Goal: Task Accomplishment & Management: Use online tool/utility

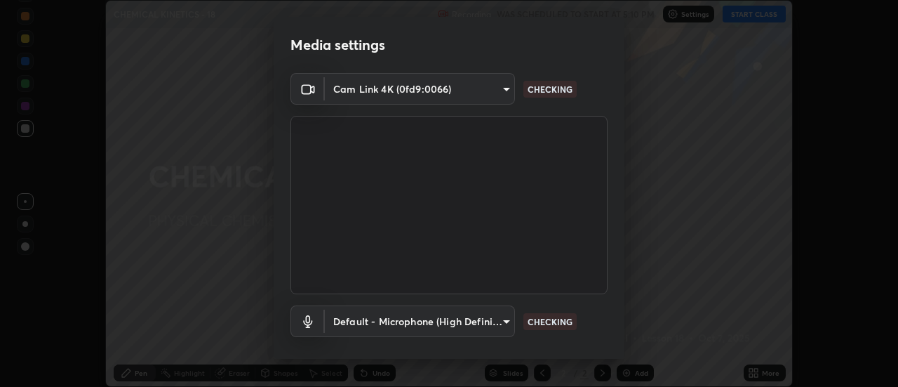
scroll to position [74, 0]
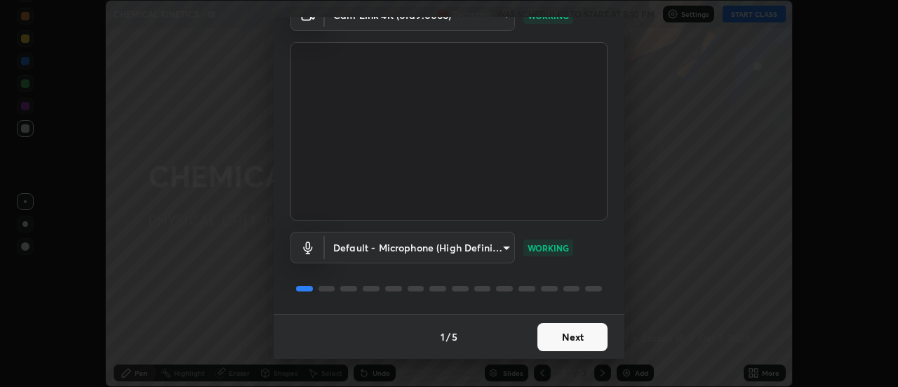
click at [571, 337] on button "Next" at bounding box center [572, 337] width 70 height 28
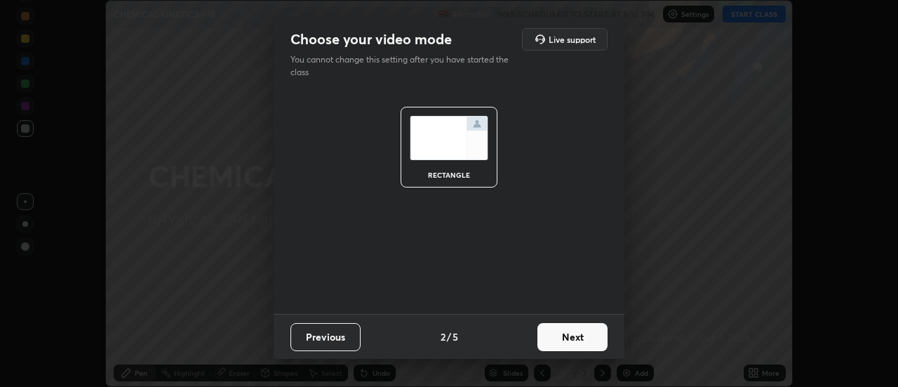
scroll to position [0, 0]
click at [574, 337] on button "Next" at bounding box center [572, 337] width 70 height 28
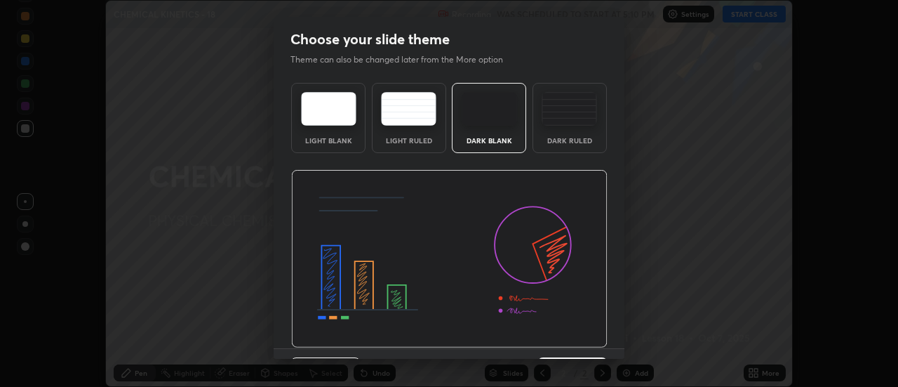
scroll to position [34, 0]
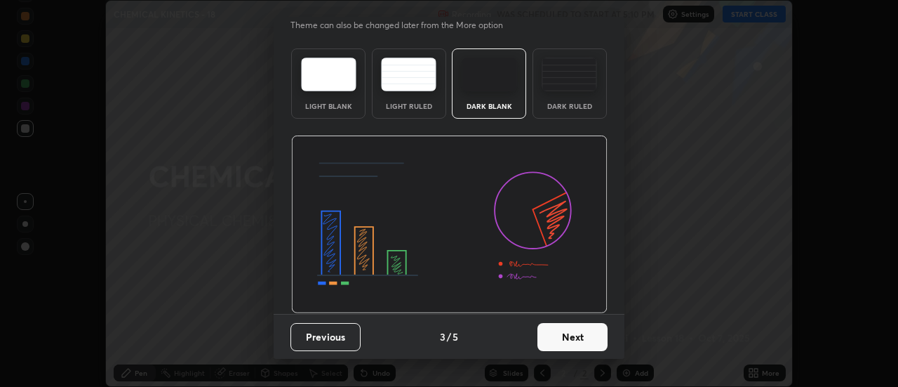
click at [570, 336] on button "Next" at bounding box center [572, 337] width 70 height 28
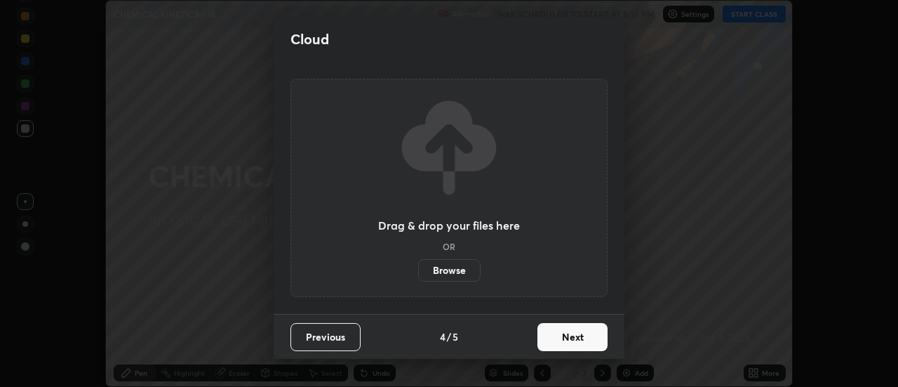
click at [567, 333] on button "Next" at bounding box center [572, 337] width 70 height 28
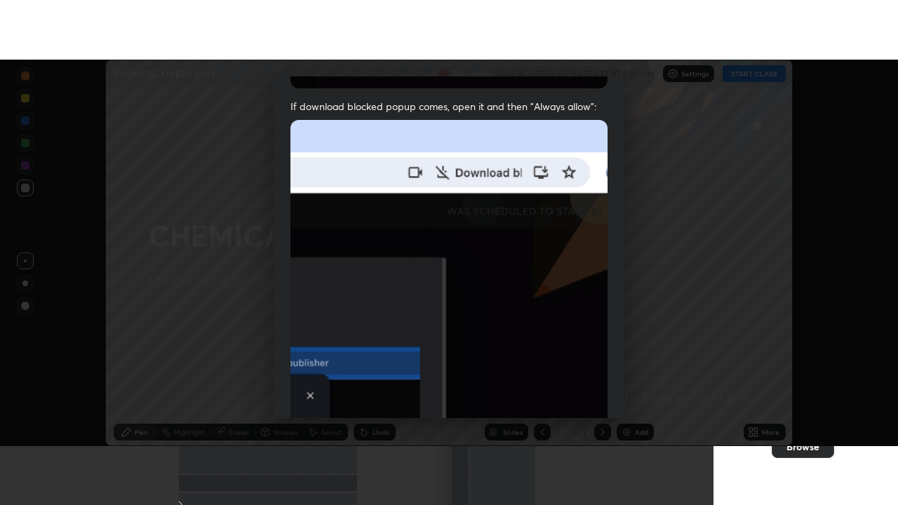
scroll to position [360, 0]
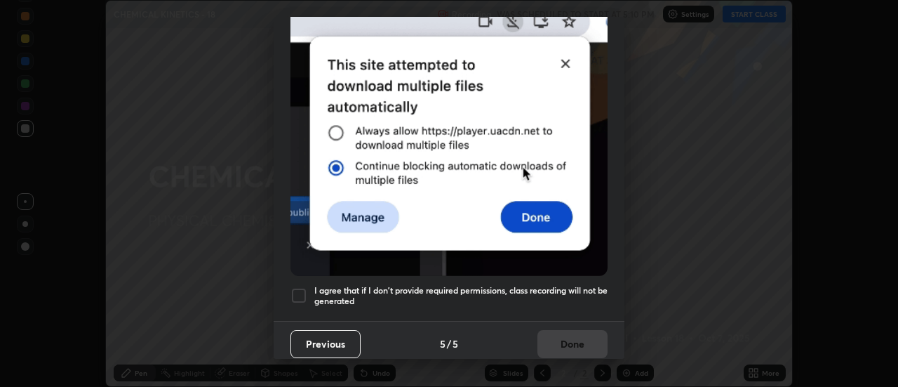
click at [565, 285] on h5 "I agree that if I don't provide required permissions, class recording will not …" at bounding box center [460, 296] width 293 height 22
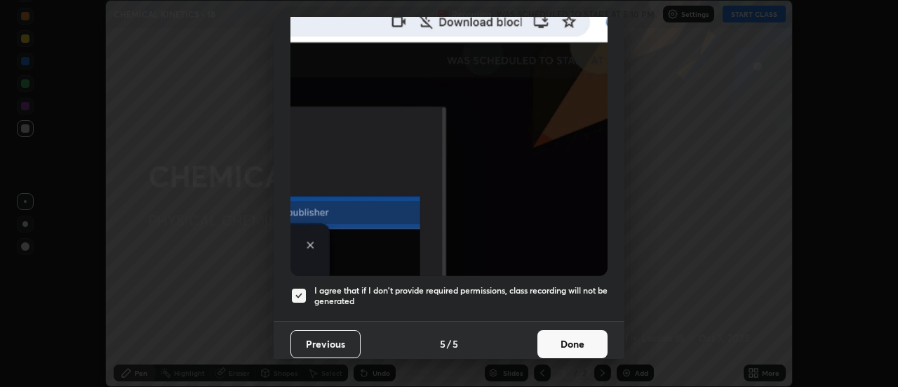
click at [559, 337] on button "Done" at bounding box center [572, 344] width 70 height 28
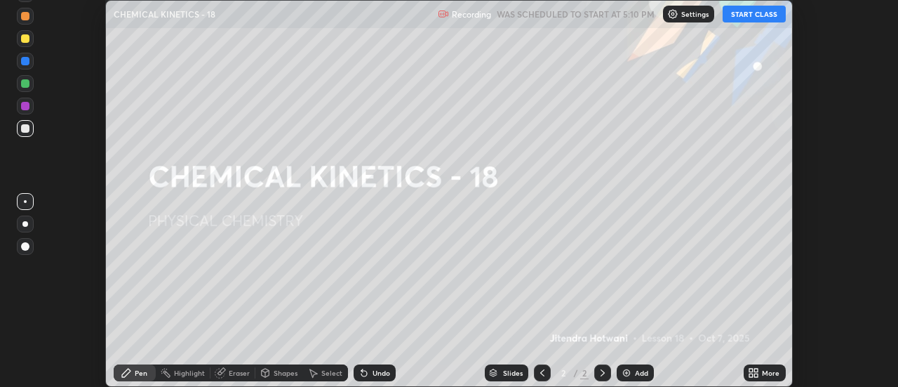
click at [744, 13] on button "START CLASS" at bounding box center [754, 14] width 63 height 17
click at [756, 372] on icon at bounding box center [753, 372] width 11 height 11
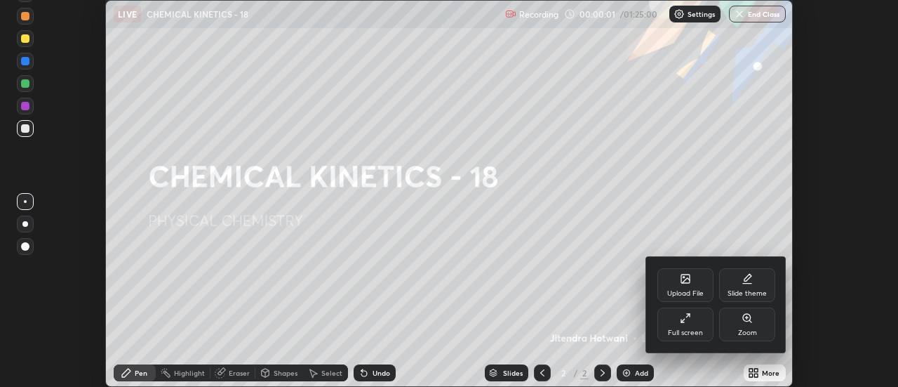
click at [685, 317] on icon at bounding box center [685, 317] width 11 height 11
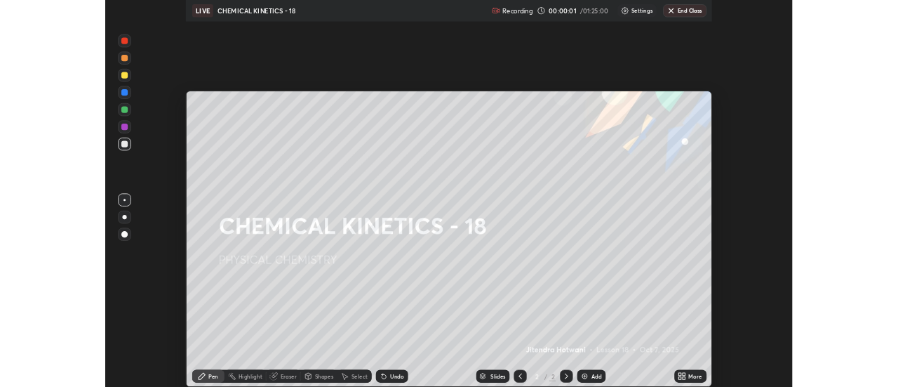
scroll to position [505, 898]
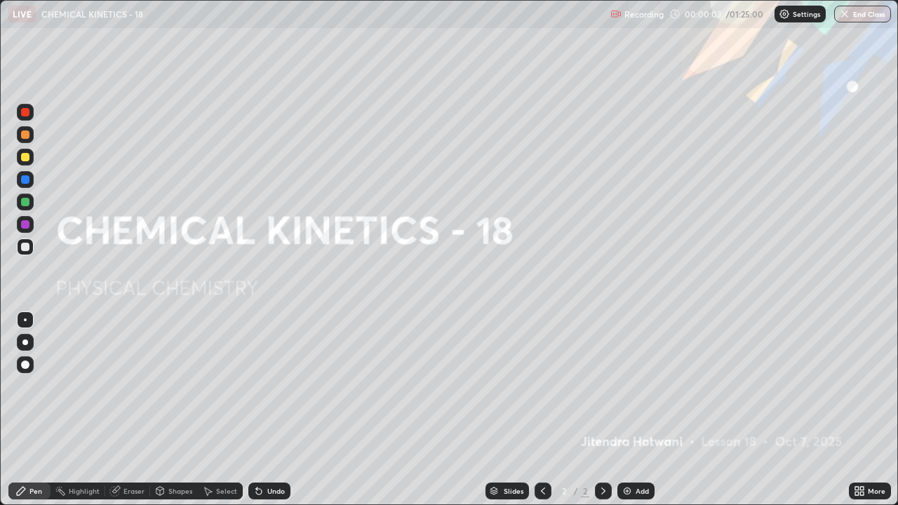
click at [632, 386] on div "Add" at bounding box center [635, 491] width 37 height 17
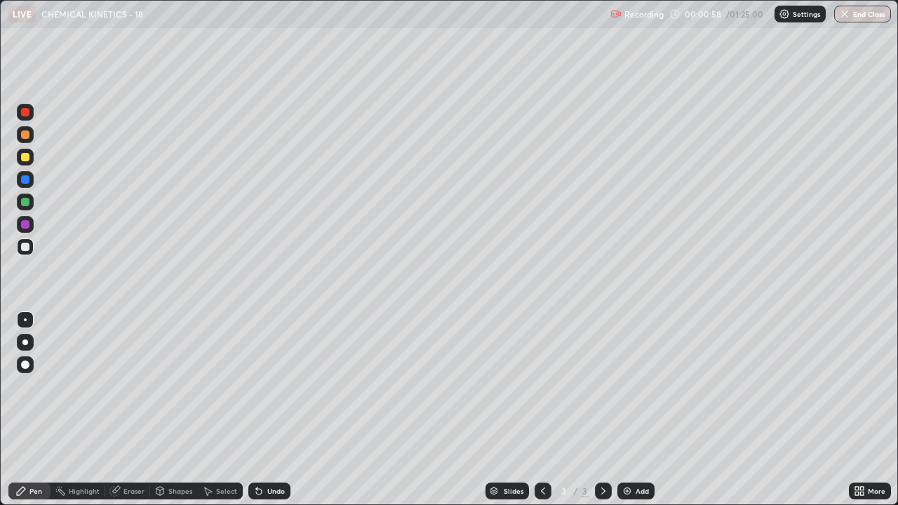
click at [25, 247] on div at bounding box center [25, 247] width 8 height 8
click at [630, 386] on img at bounding box center [627, 491] width 11 height 11
click at [23, 159] on div at bounding box center [25, 157] width 8 height 8
click at [23, 253] on div at bounding box center [25, 247] width 17 height 17
click at [541, 386] on icon at bounding box center [543, 491] width 4 height 7
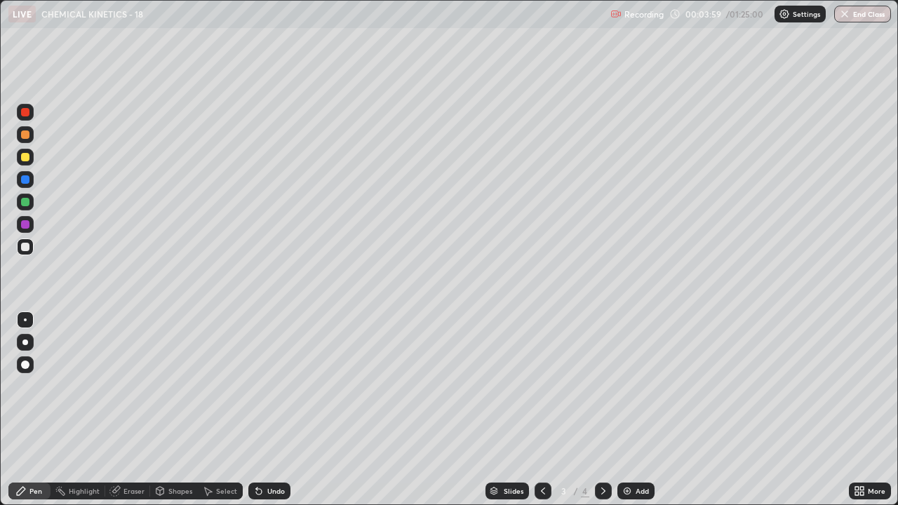
click at [600, 386] on icon at bounding box center [603, 491] width 11 height 11
click at [542, 386] on icon at bounding box center [542, 491] width 11 height 11
click at [603, 386] on icon at bounding box center [603, 491] width 11 height 11
click at [123, 386] on div "Eraser" at bounding box center [127, 491] width 45 height 17
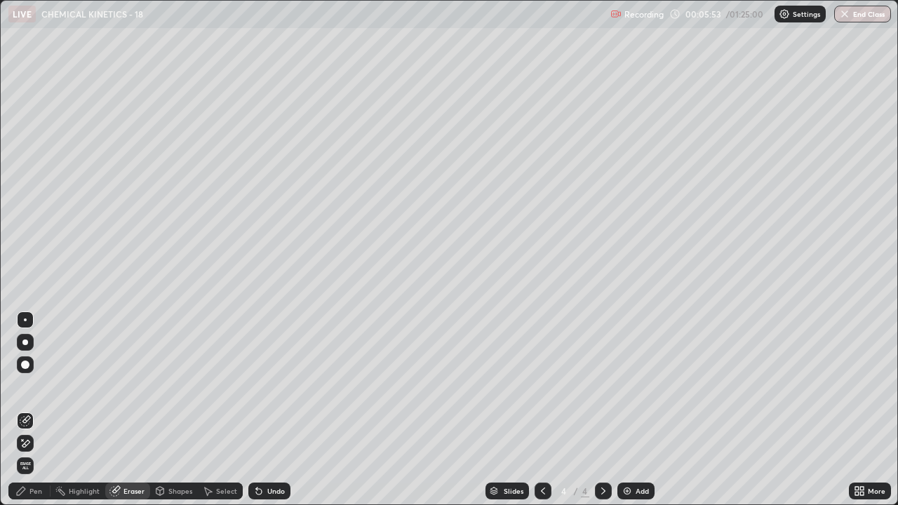
click at [33, 386] on div "Pen" at bounding box center [35, 491] width 13 height 7
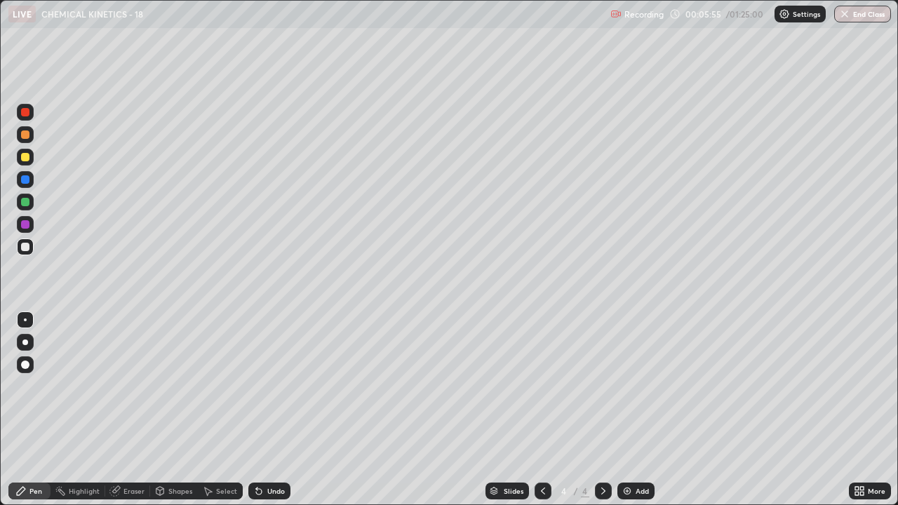
click at [25, 203] on div at bounding box center [25, 202] width 8 height 8
click at [26, 248] on div at bounding box center [25, 247] width 8 height 8
click at [542, 386] on icon at bounding box center [542, 491] width 11 height 11
click at [603, 386] on icon at bounding box center [603, 491] width 11 height 11
click at [543, 386] on icon at bounding box center [543, 491] width 4 height 7
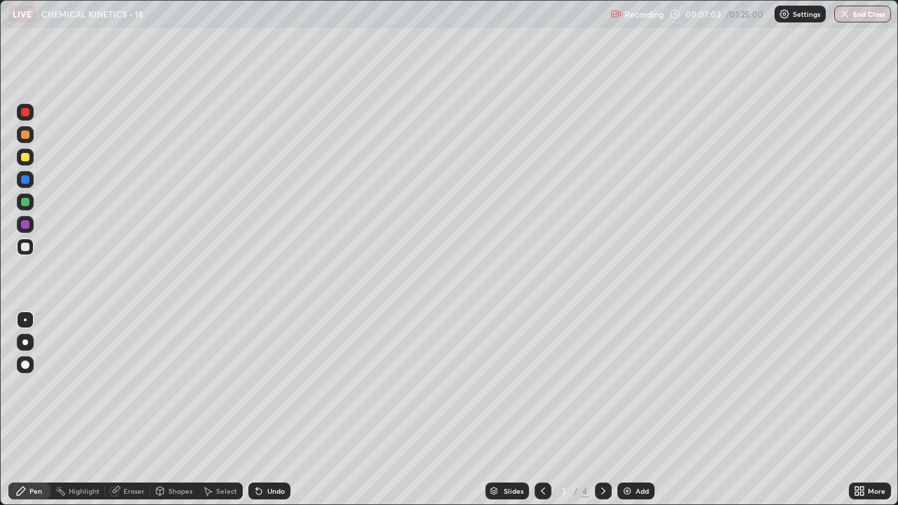
click at [602, 386] on icon at bounding box center [603, 491] width 11 height 11
click at [541, 386] on icon at bounding box center [543, 491] width 4 height 7
click at [605, 386] on icon at bounding box center [603, 491] width 11 height 11
click at [549, 386] on div at bounding box center [543, 491] width 17 height 17
click at [602, 386] on icon at bounding box center [603, 491] width 11 height 11
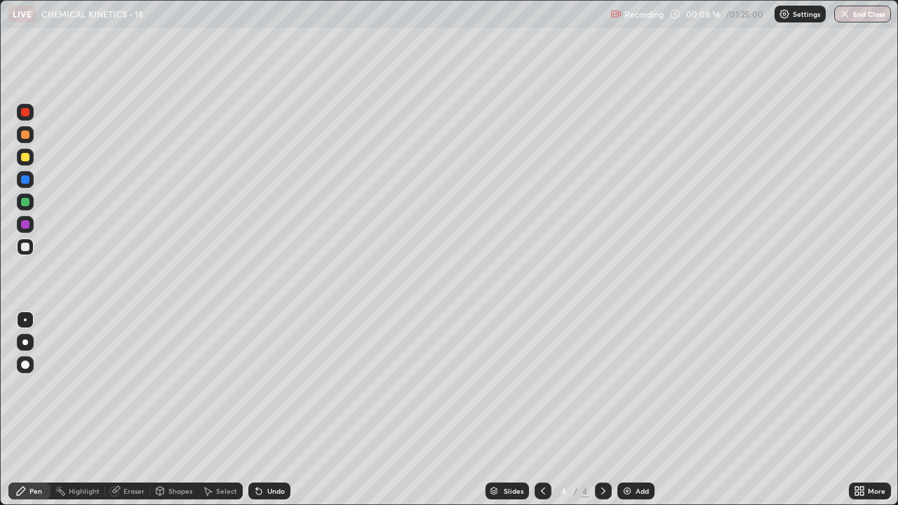
click at [27, 203] on div at bounding box center [25, 202] width 8 height 8
click at [636, 386] on div "Add" at bounding box center [642, 491] width 13 height 7
click at [272, 386] on div "Undo" at bounding box center [276, 491] width 18 height 7
click at [22, 249] on div at bounding box center [25, 247] width 8 height 8
click at [272, 386] on div "Undo" at bounding box center [276, 491] width 18 height 7
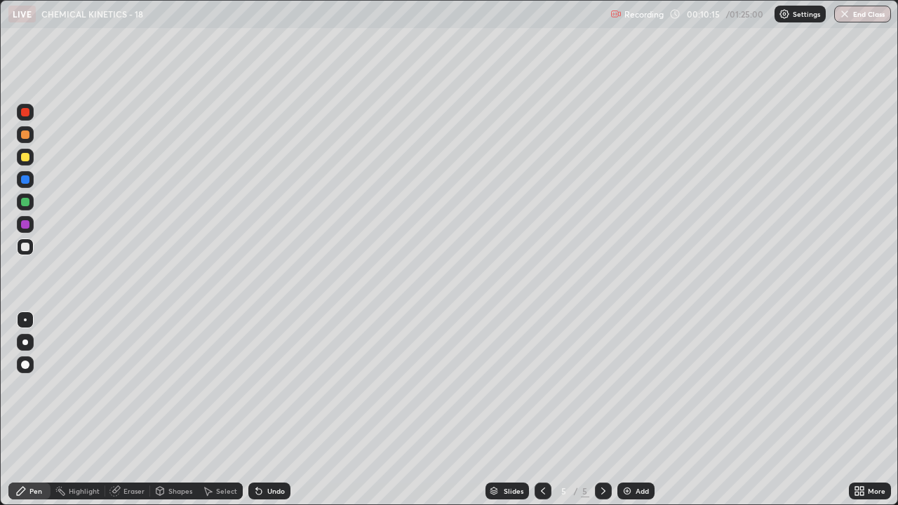
click at [134, 386] on div "Eraser" at bounding box center [133, 491] width 21 height 7
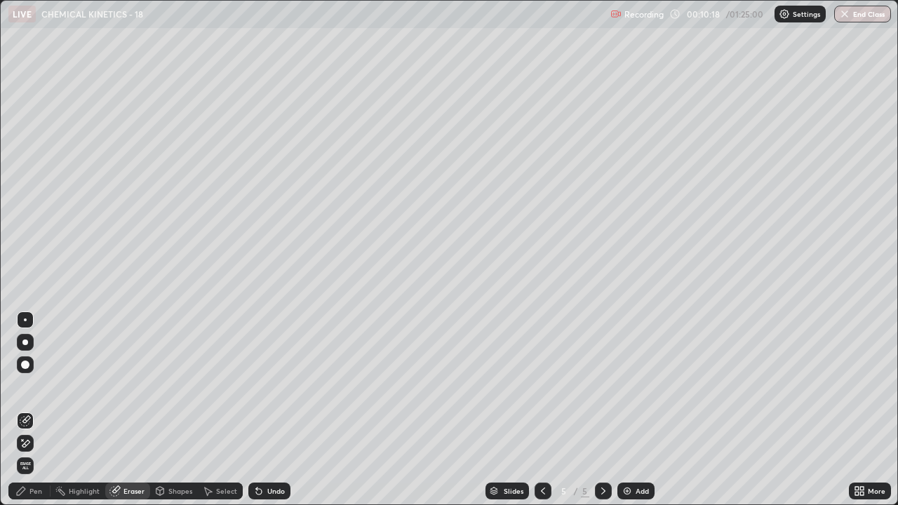
click at [32, 386] on div "Pen" at bounding box center [35, 491] width 13 height 7
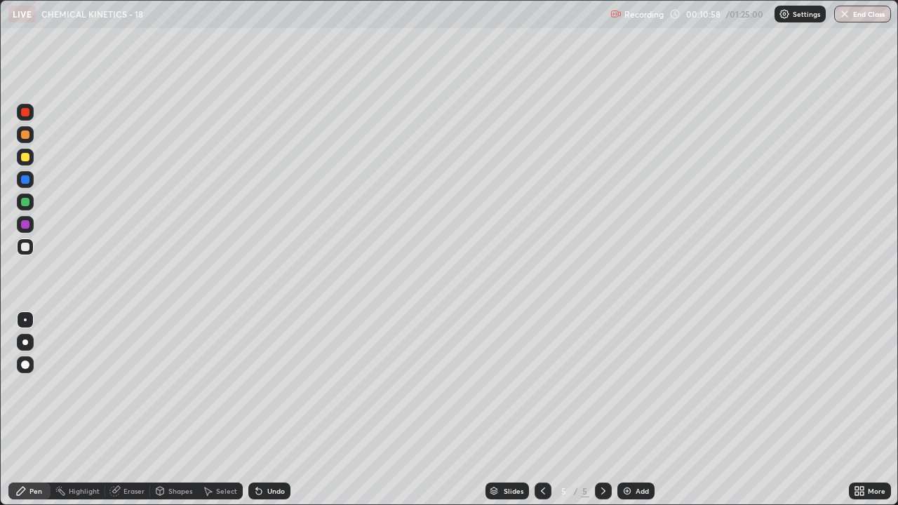
click at [24, 159] on div at bounding box center [25, 157] width 8 height 8
click at [22, 246] on div at bounding box center [25, 247] width 8 height 8
click at [177, 386] on div "Shapes" at bounding box center [180, 491] width 24 height 7
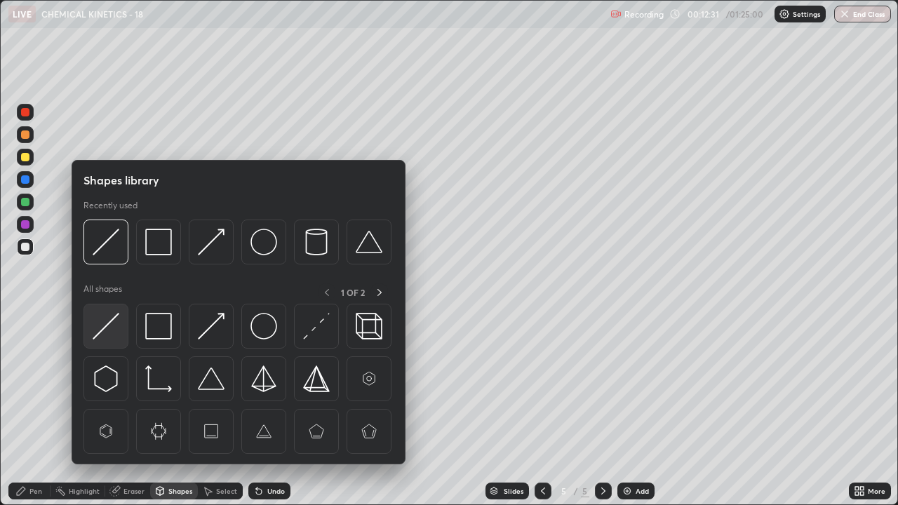
click at [105, 323] on img at bounding box center [106, 326] width 27 height 27
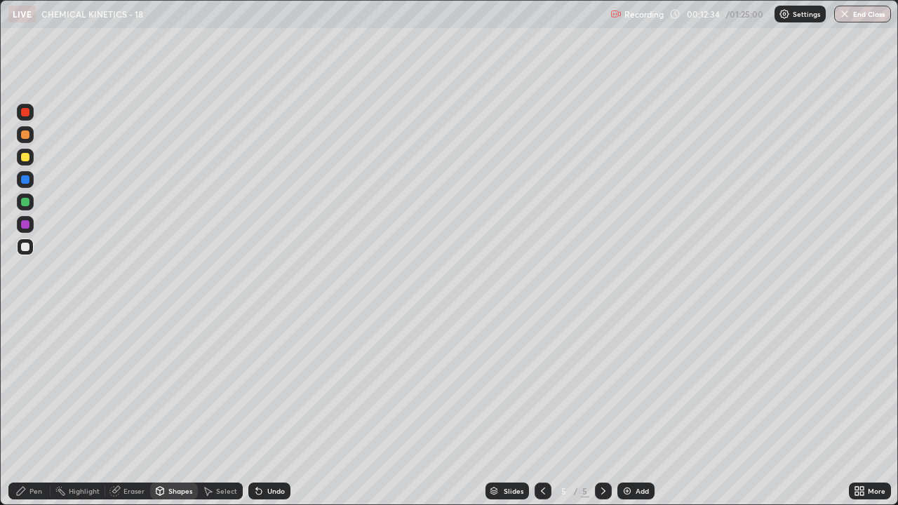
click at [32, 386] on div "Pen" at bounding box center [35, 491] width 13 height 7
click at [24, 228] on div at bounding box center [25, 224] width 8 height 8
click at [27, 248] on div at bounding box center [25, 247] width 8 height 8
click at [24, 205] on div at bounding box center [25, 202] width 8 height 8
click at [542, 386] on icon at bounding box center [542, 491] width 11 height 11
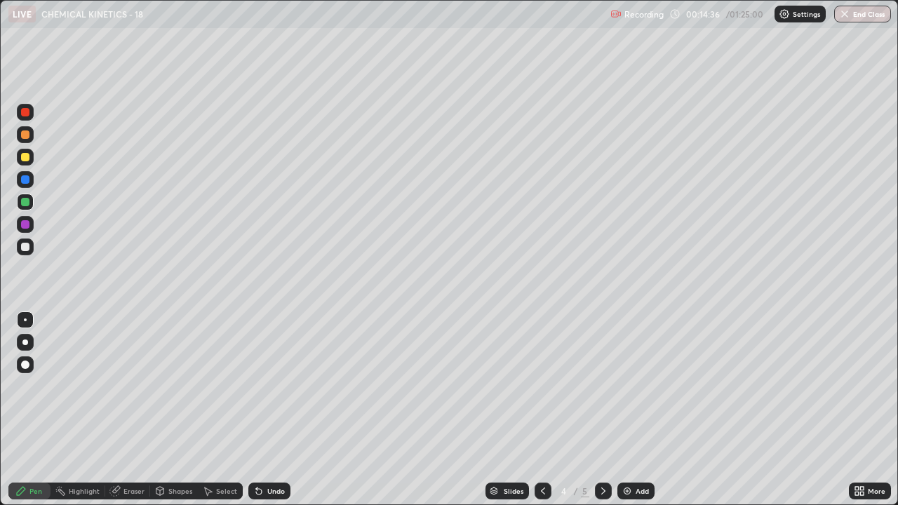
click at [600, 386] on icon at bounding box center [603, 491] width 11 height 11
click at [24, 246] on div at bounding box center [25, 247] width 8 height 8
click at [641, 386] on div "Add" at bounding box center [642, 491] width 13 height 7
click at [23, 156] on div at bounding box center [25, 157] width 8 height 8
click at [23, 249] on div at bounding box center [25, 247] width 8 height 8
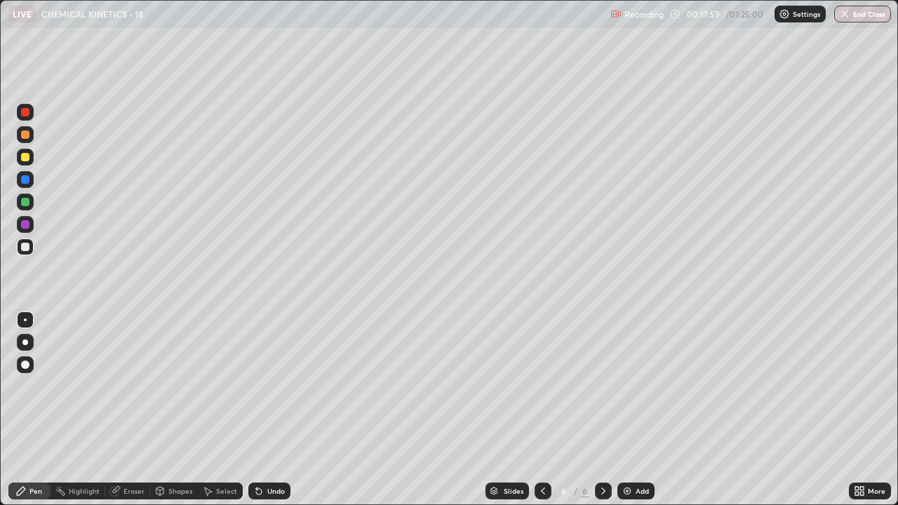
click at [23, 201] on div at bounding box center [25, 202] width 8 height 8
click at [636, 386] on div "Add" at bounding box center [642, 491] width 13 height 7
click at [542, 386] on icon at bounding box center [543, 491] width 4 height 7
click at [602, 386] on icon at bounding box center [603, 491] width 11 height 11
click at [267, 386] on div "Undo" at bounding box center [276, 491] width 18 height 7
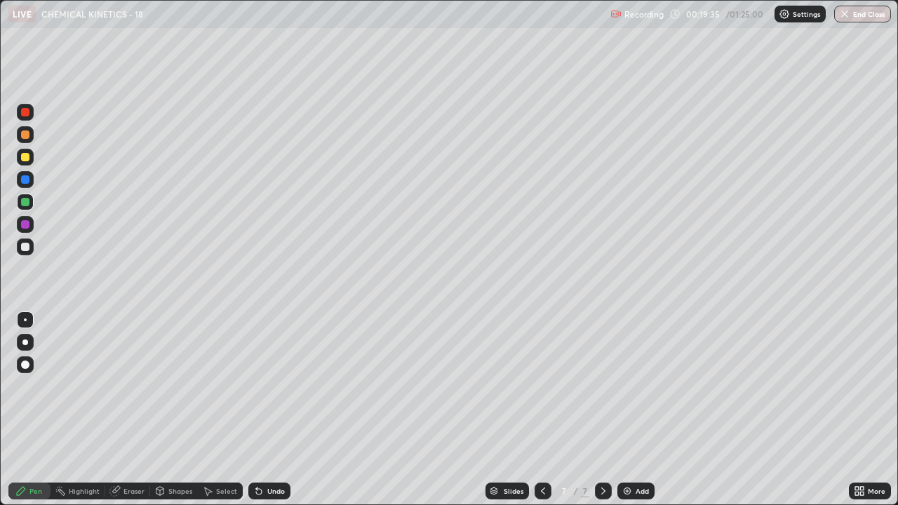
click at [269, 386] on div "Undo" at bounding box center [276, 491] width 18 height 7
click at [22, 248] on div at bounding box center [25, 247] width 8 height 8
click at [32, 157] on div at bounding box center [25, 157] width 17 height 17
click at [636, 386] on div "Add" at bounding box center [642, 491] width 13 height 7
click at [264, 386] on div "Undo" at bounding box center [269, 491] width 42 height 17
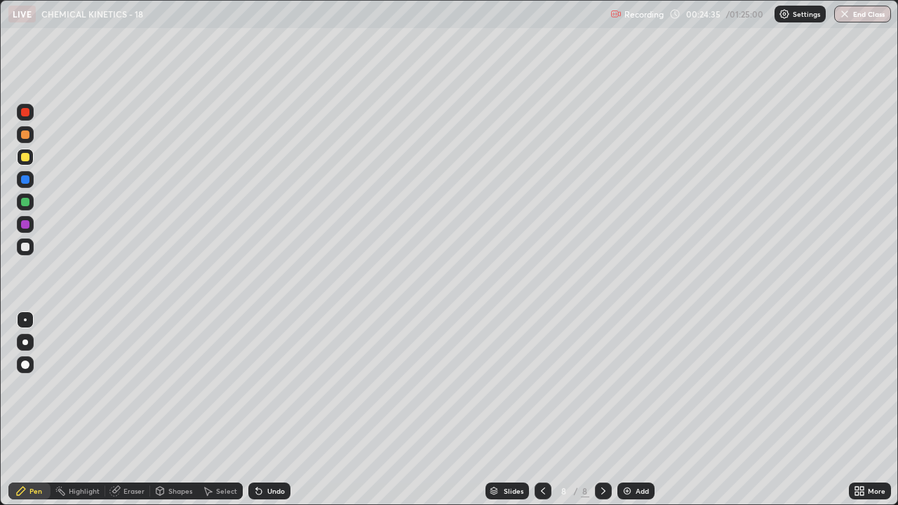
click at [21, 250] on div at bounding box center [25, 247] width 8 height 8
click at [276, 386] on div "Undo" at bounding box center [276, 491] width 18 height 7
click at [27, 159] on div at bounding box center [25, 157] width 8 height 8
click at [645, 386] on div "Add" at bounding box center [635, 491] width 37 height 17
click at [23, 248] on div at bounding box center [25, 247] width 8 height 8
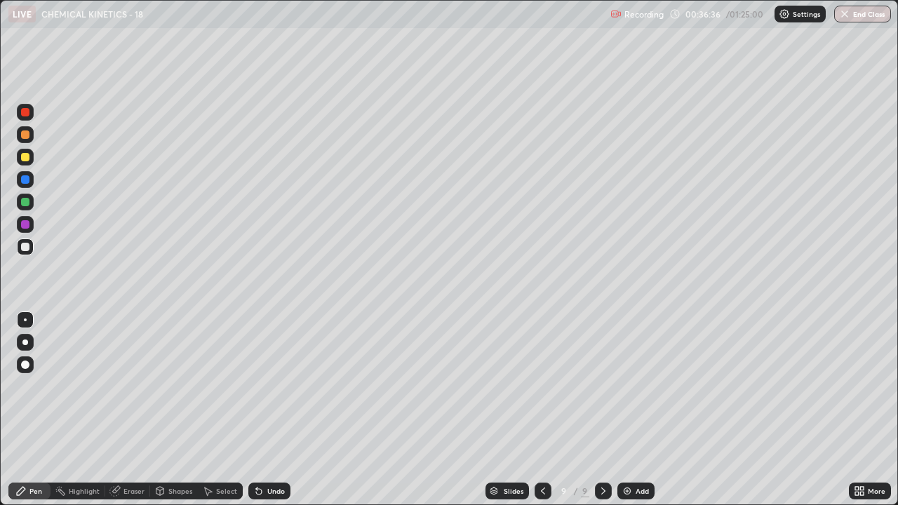
click at [267, 386] on div "Undo" at bounding box center [276, 491] width 18 height 7
click at [637, 386] on div "Add" at bounding box center [642, 491] width 13 height 7
click at [26, 157] on div at bounding box center [25, 157] width 8 height 8
click at [25, 243] on div at bounding box center [25, 247] width 8 height 8
click at [275, 386] on div "Undo" at bounding box center [276, 491] width 18 height 7
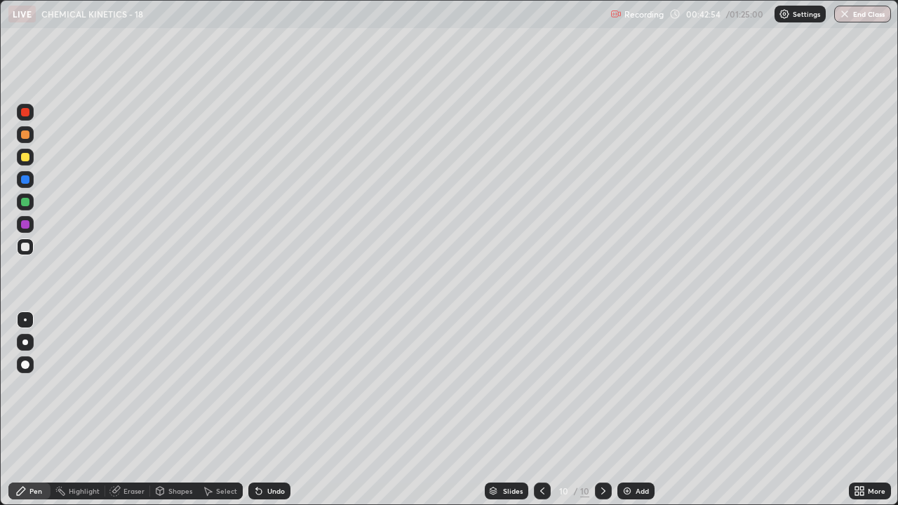
click at [273, 386] on div "Undo" at bounding box center [276, 491] width 18 height 7
click at [631, 386] on img at bounding box center [627, 491] width 11 height 11
click at [24, 161] on div at bounding box center [25, 157] width 8 height 8
click at [25, 249] on div at bounding box center [25, 247] width 8 height 8
click at [542, 386] on icon at bounding box center [542, 491] width 11 height 11
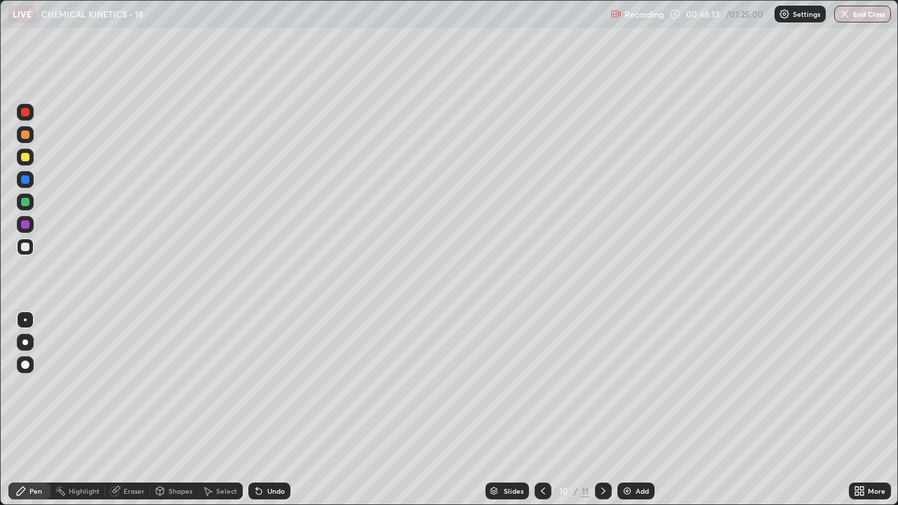
click at [540, 386] on icon at bounding box center [542, 491] width 11 height 11
click at [602, 386] on icon at bounding box center [603, 491] width 11 height 11
click at [604, 386] on icon at bounding box center [603, 491] width 11 height 11
click at [639, 386] on div "Add" at bounding box center [642, 491] width 13 height 7
click at [25, 156] on div at bounding box center [25, 157] width 8 height 8
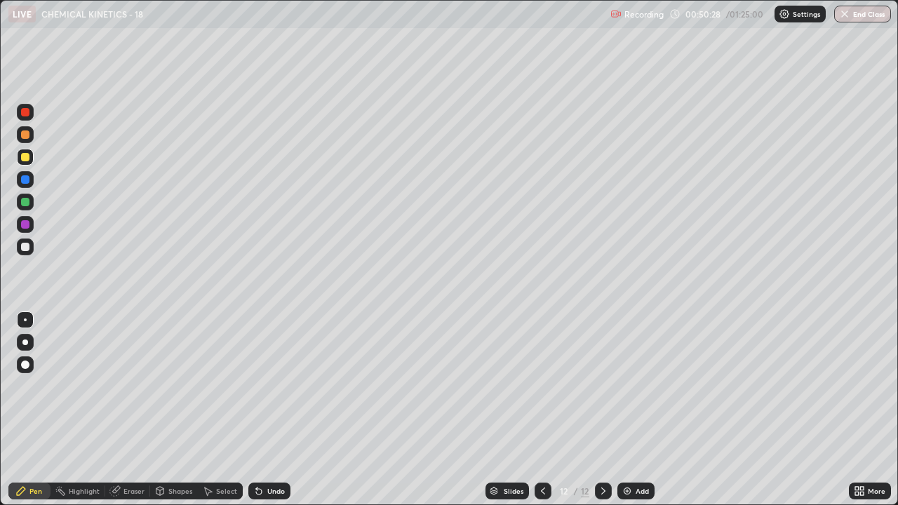
click at [26, 243] on div at bounding box center [25, 247] width 8 height 8
click at [636, 386] on div "Add" at bounding box center [642, 491] width 13 height 7
click at [542, 386] on icon at bounding box center [542, 491] width 11 height 11
click at [600, 386] on icon at bounding box center [603, 491] width 11 height 11
click at [542, 386] on icon at bounding box center [542, 491] width 11 height 11
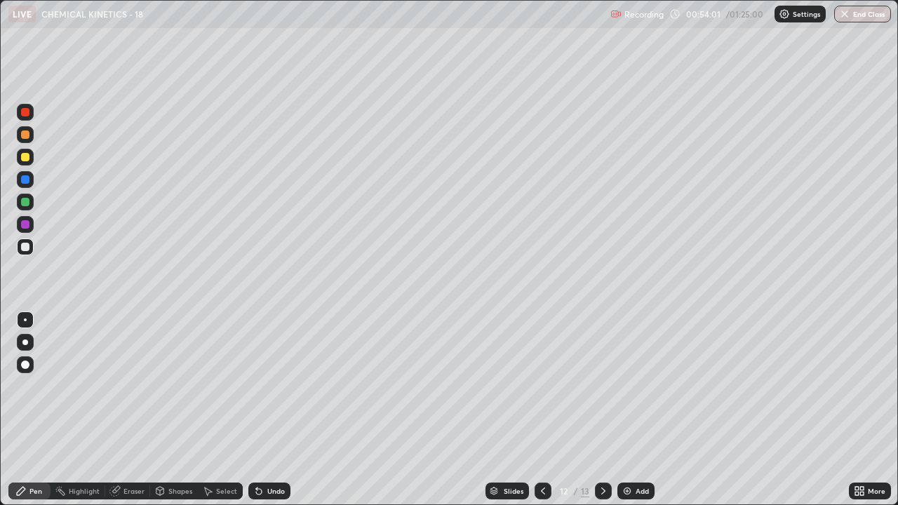
click at [596, 386] on div at bounding box center [603, 491] width 17 height 17
click at [542, 386] on icon at bounding box center [542, 491] width 11 height 11
click at [601, 386] on icon at bounding box center [603, 491] width 11 height 11
click at [537, 386] on icon at bounding box center [542, 491] width 11 height 11
click at [604, 386] on div at bounding box center [603, 491] width 17 height 17
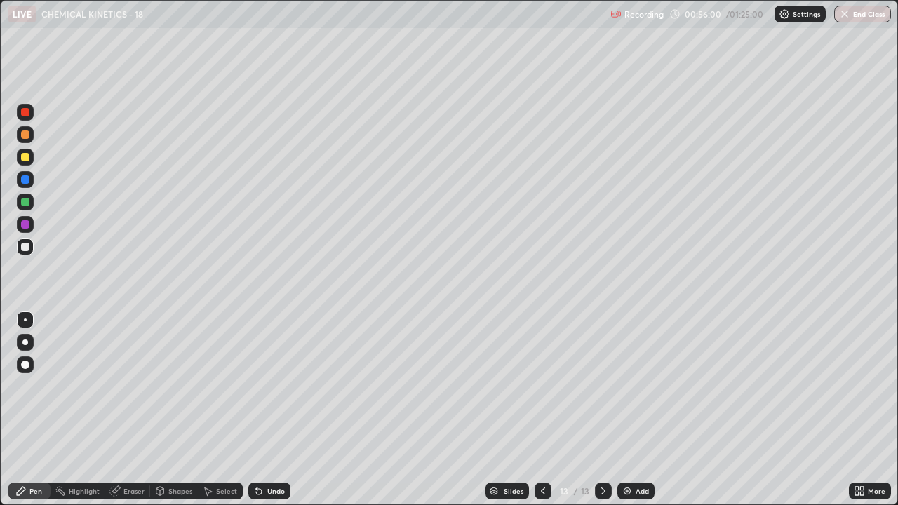
click at [275, 386] on div "Undo" at bounding box center [276, 491] width 18 height 7
click at [27, 156] on div at bounding box center [25, 157] width 8 height 8
click at [276, 386] on div "Undo" at bounding box center [276, 491] width 18 height 7
click at [272, 386] on div "Undo" at bounding box center [276, 491] width 18 height 7
click at [271, 386] on div "Undo" at bounding box center [276, 491] width 18 height 7
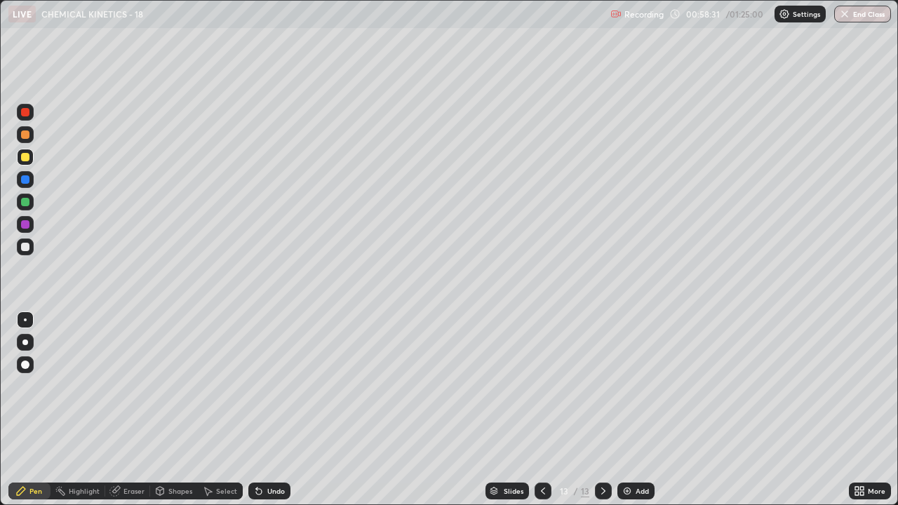
click at [272, 386] on div "Undo" at bounding box center [276, 491] width 18 height 7
click at [270, 386] on div "Undo" at bounding box center [276, 491] width 18 height 7
click at [271, 386] on div "Undo" at bounding box center [276, 491] width 18 height 7
click at [272, 386] on div "Undo" at bounding box center [276, 491] width 18 height 7
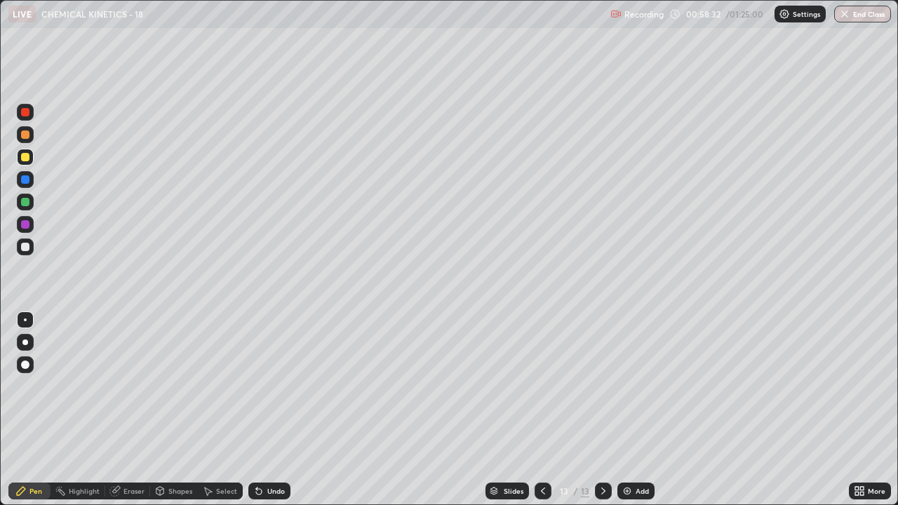
click at [272, 386] on div "Undo" at bounding box center [276, 491] width 18 height 7
click at [273, 386] on div "Undo" at bounding box center [276, 491] width 18 height 7
click at [636, 386] on div "Add" at bounding box center [642, 491] width 13 height 7
click at [264, 386] on div "Undo" at bounding box center [269, 491] width 42 height 17
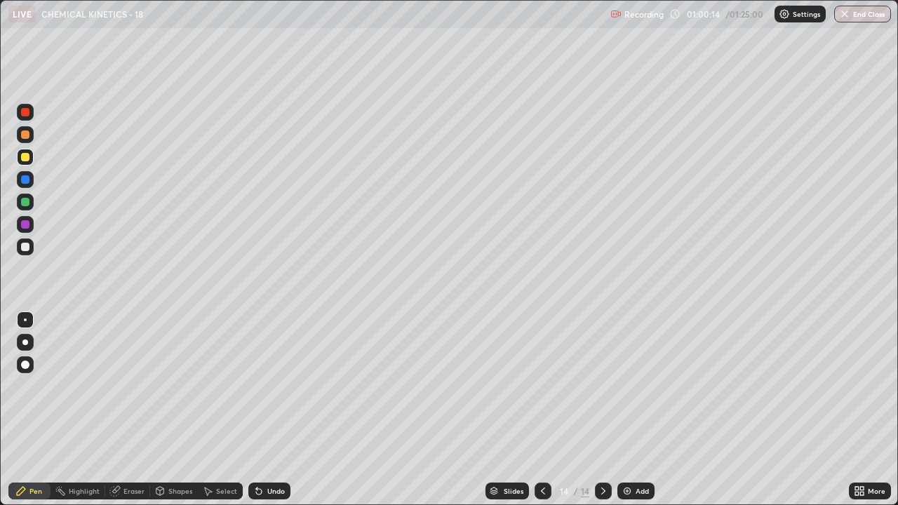
click at [27, 252] on div at bounding box center [25, 247] width 17 height 17
click at [273, 386] on div "Undo" at bounding box center [276, 491] width 18 height 7
click at [271, 386] on div "Undo" at bounding box center [276, 491] width 18 height 7
click at [269, 386] on div "Undo" at bounding box center [276, 491] width 18 height 7
click at [267, 386] on div "Undo" at bounding box center [276, 491] width 18 height 7
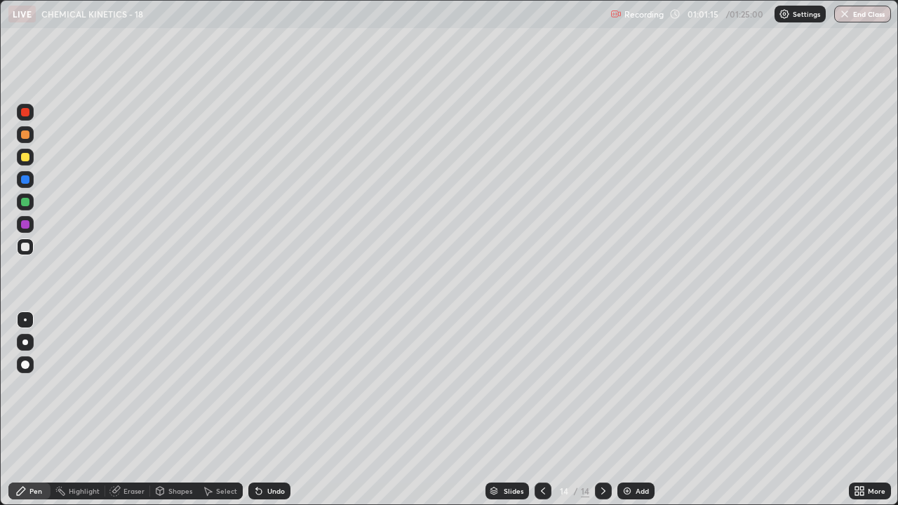
click at [272, 386] on div "Undo" at bounding box center [276, 491] width 18 height 7
click at [25, 223] on div at bounding box center [25, 224] width 8 height 8
click at [27, 248] on div at bounding box center [25, 247] width 8 height 8
click at [642, 386] on div "Add" at bounding box center [642, 491] width 13 height 7
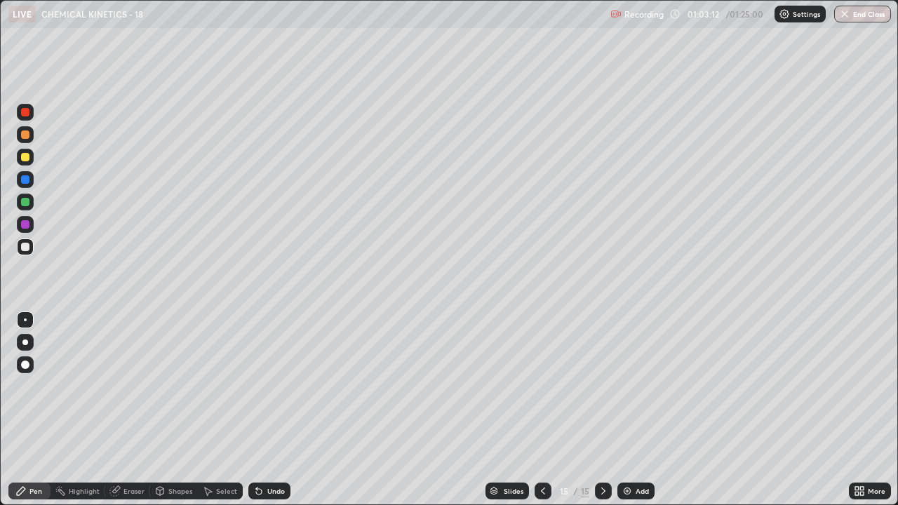
click at [542, 386] on icon at bounding box center [542, 491] width 11 height 11
click at [601, 386] on icon at bounding box center [603, 491] width 11 height 11
click at [541, 386] on icon at bounding box center [543, 491] width 4 height 7
click at [542, 386] on icon at bounding box center [542, 491] width 11 height 11
click at [601, 386] on icon at bounding box center [603, 491] width 4 height 7
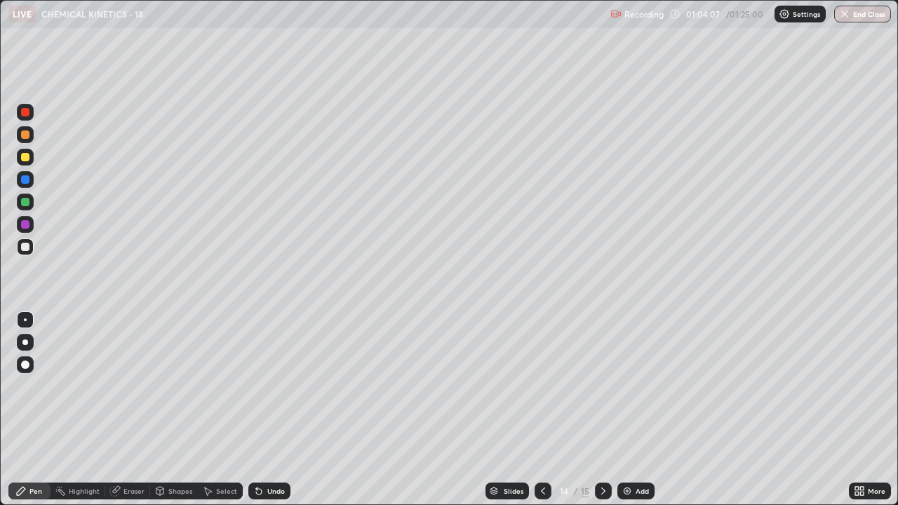
click at [601, 386] on icon at bounding box center [603, 491] width 11 height 11
click at [541, 386] on icon at bounding box center [543, 491] width 4 height 7
click at [543, 386] on icon at bounding box center [542, 491] width 11 height 11
click at [601, 386] on icon at bounding box center [603, 491] width 4 height 7
click at [602, 386] on icon at bounding box center [603, 491] width 11 height 11
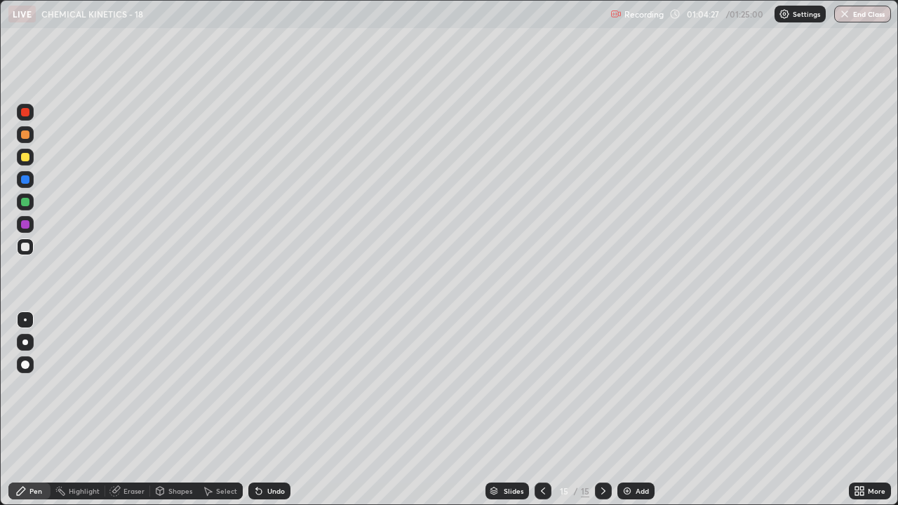
click at [542, 386] on icon at bounding box center [542, 491] width 11 height 11
click at [543, 386] on icon at bounding box center [543, 491] width 4 height 7
click at [602, 386] on icon at bounding box center [603, 491] width 11 height 11
click at [545, 386] on icon at bounding box center [542, 491] width 11 height 11
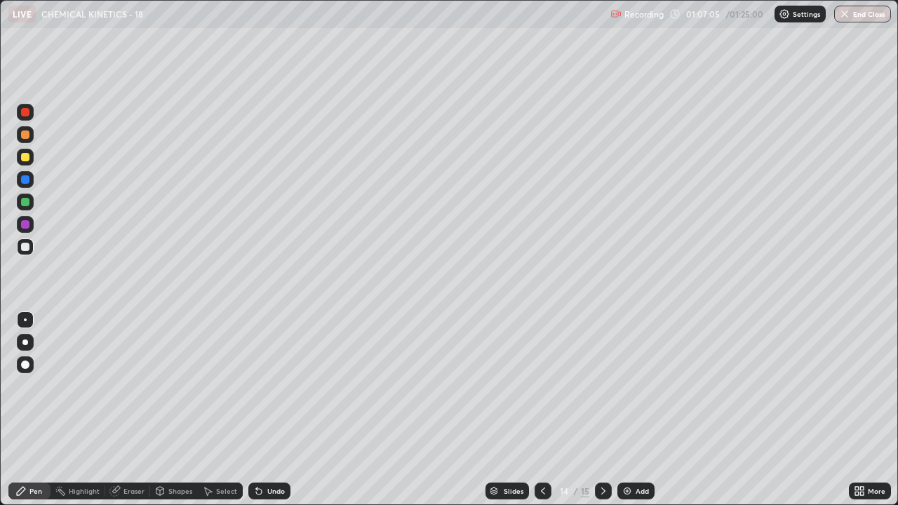
click at [604, 386] on icon at bounding box center [603, 491] width 11 height 11
click at [32, 225] on div at bounding box center [25, 224] width 17 height 17
click at [21, 246] on div at bounding box center [25, 247] width 8 height 8
click at [26, 201] on div at bounding box center [25, 202] width 8 height 8
click at [636, 386] on div "Add" at bounding box center [642, 491] width 13 height 7
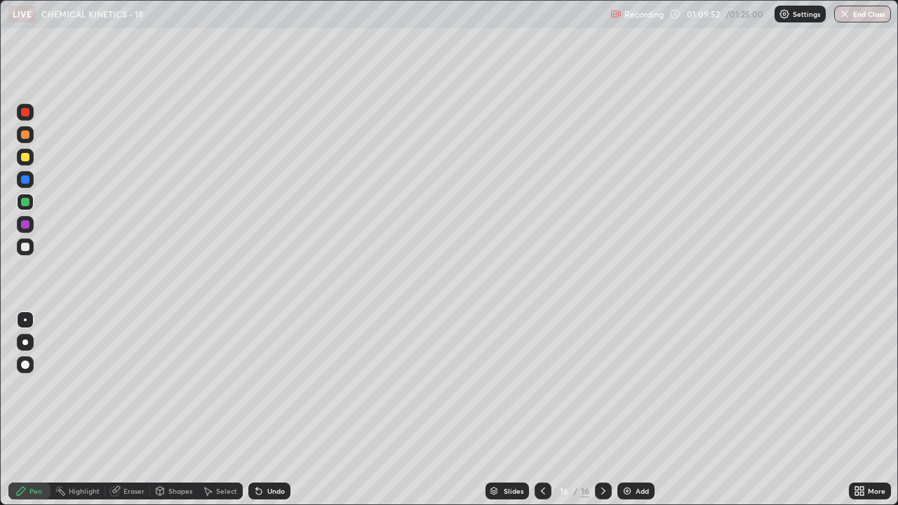
click at [27, 248] on div at bounding box center [25, 247] width 8 height 8
click at [253, 386] on icon at bounding box center [258, 491] width 11 height 11
click at [272, 386] on div "Undo" at bounding box center [276, 491] width 18 height 7
click at [541, 386] on icon at bounding box center [543, 491] width 4 height 7
click at [602, 386] on icon at bounding box center [603, 491] width 11 height 11
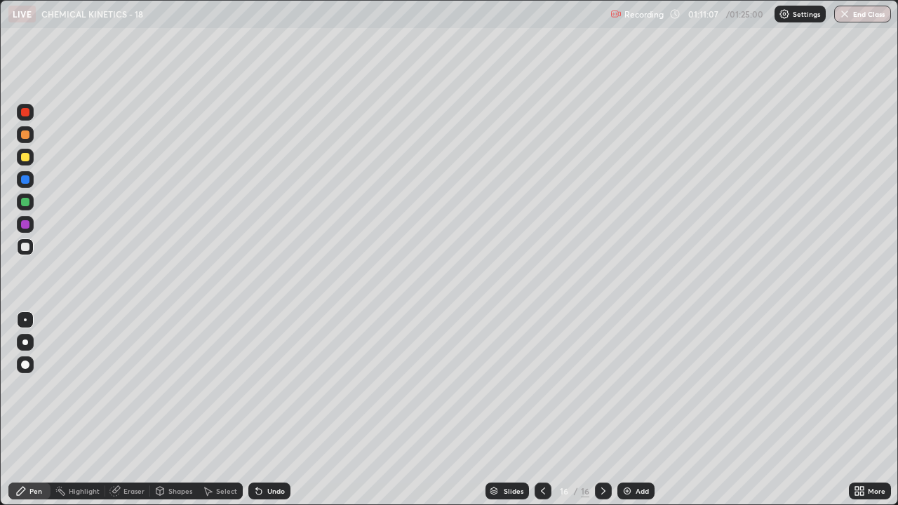
click at [256, 386] on icon at bounding box center [256, 488] width 1 height 1
click at [542, 386] on icon at bounding box center [542, 491] width 11 height 11
click at [541, 386] on icon at bounding box center [542, 491] width 11 height 11
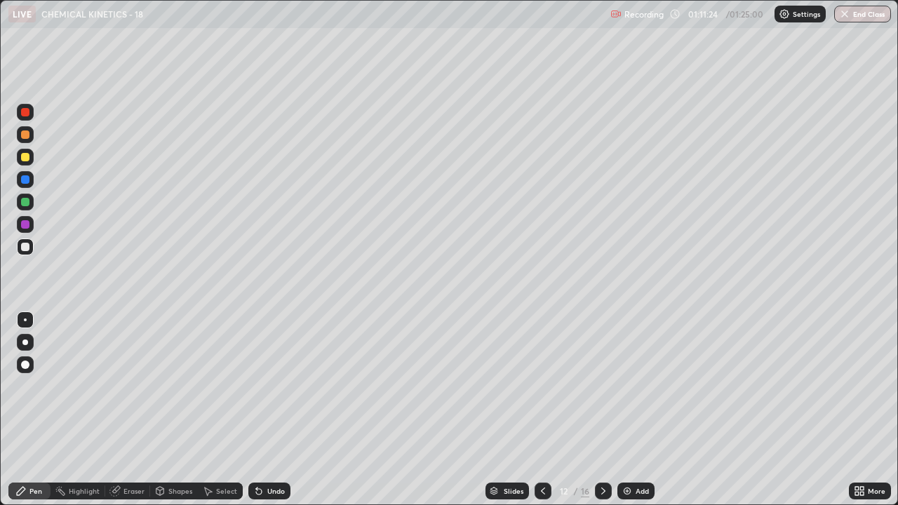
click at [540, 386] on icon at bounding box center [542, 491] width 11 height 11
click at [541, 386] on icon at bounding box center [542, 491] width 11 height 11
click at [542, 386] on icon at bounding box center [542, 491] width 11 height 11
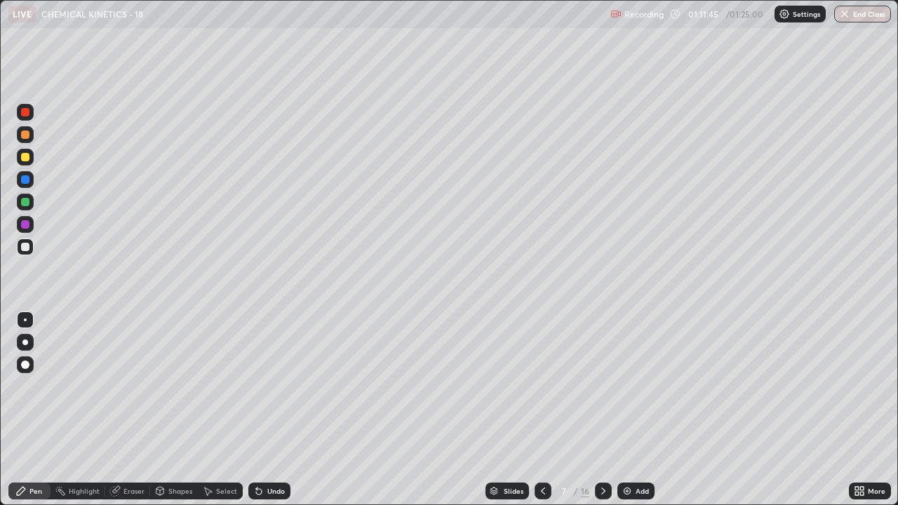
click at [608, 386] on div at bounding box center [603, 491] width 17 height 17
click at [602, 386] on icon at bounding box center [603, 491] width 11 height 11
click at [603, 386] on icon at bounding box center [603, 491] width 4 height 7
click at [602, 386] on icon at bounding box center [603, 491] width 11 height 11
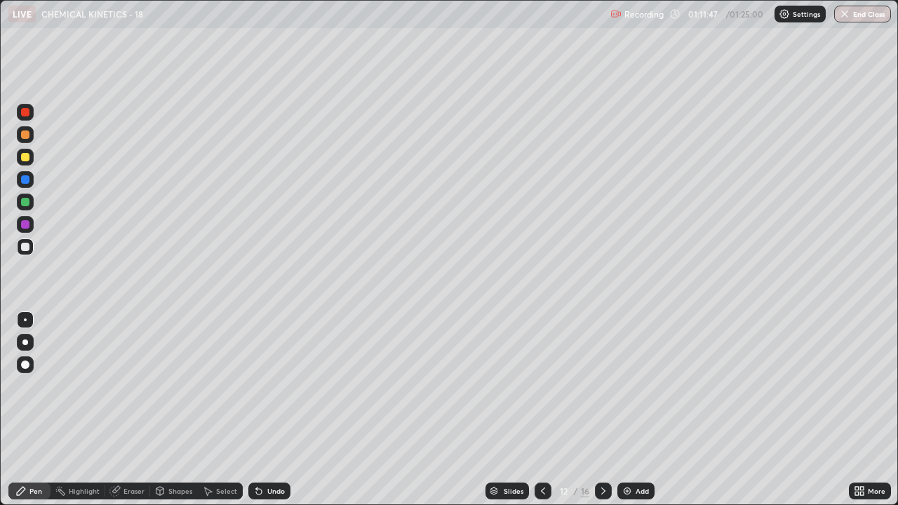
click at [603, 386] on icon at bounding box center [603, 491] width 4 height 7
click at [608, 386] on div at bounding box center [603, 491] width 17 height 17
click at [602, 386] on icon at bounding box center [603, 491] width 11 height 11
click at [603, 386] on icon at bounding box center [603, 491] width 11 height 11
click at [22, 156] on div at bounding box center [25, 157] width 8 height 8
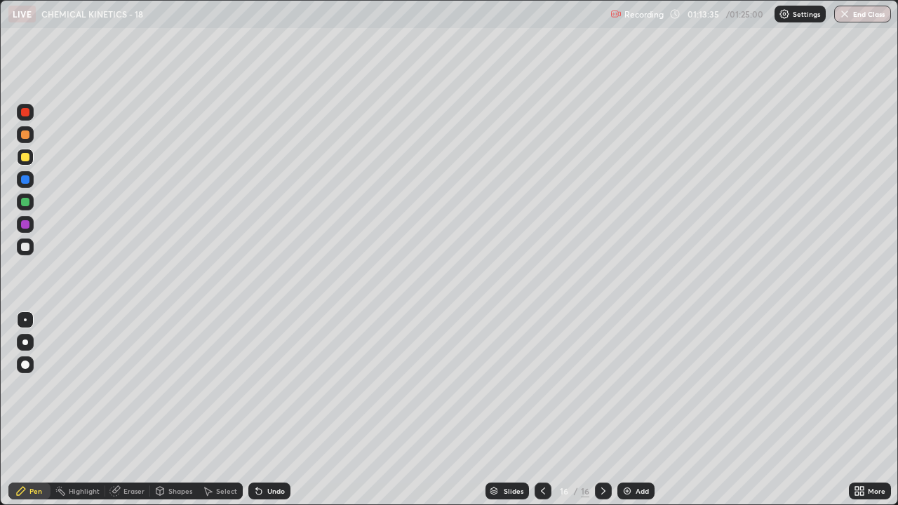
click at [23, 245] on div at bounding box center [25, 247] width 8 height 8
click at [267, 386] on div "Undo" at bounding box center [276, 491] width 18 height 7
click at [637, 386] on div "Add" at bounding box center [642, 491] width 13 height 7
click at [268, 386] on div "Undo" at bounding box center [276, 491] width 18 height 7
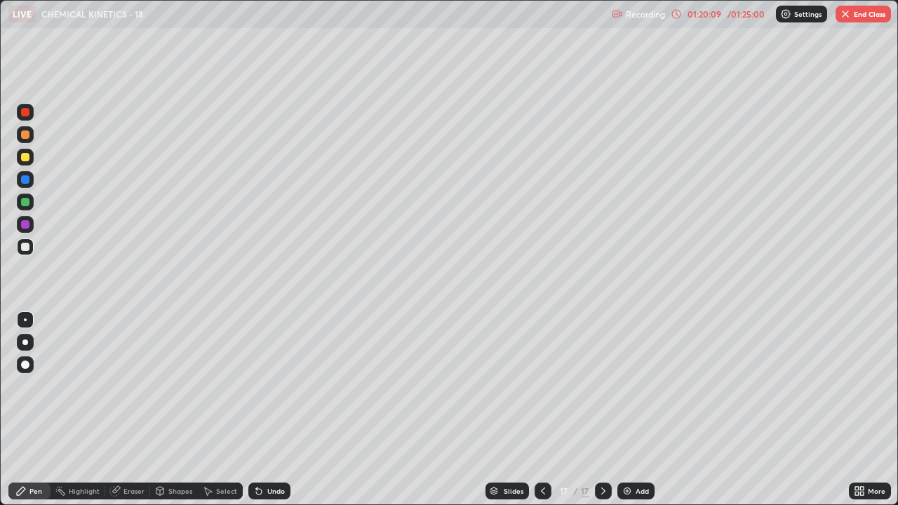
click at [25, 204] on div at bounding box center [25, 202] width 8 height 8
click at [277, 386] on div "Undo" at bounding box center [276, 491] width 18 height 7
click at [23, 158] on div at bounding box center [25, 157] width 8 height 8
click at [25, 249] on div at bounding box center [25, 247] width 8 height 8
click at [25, 203] on div at bounding box center [25, 202] width 8 height 8
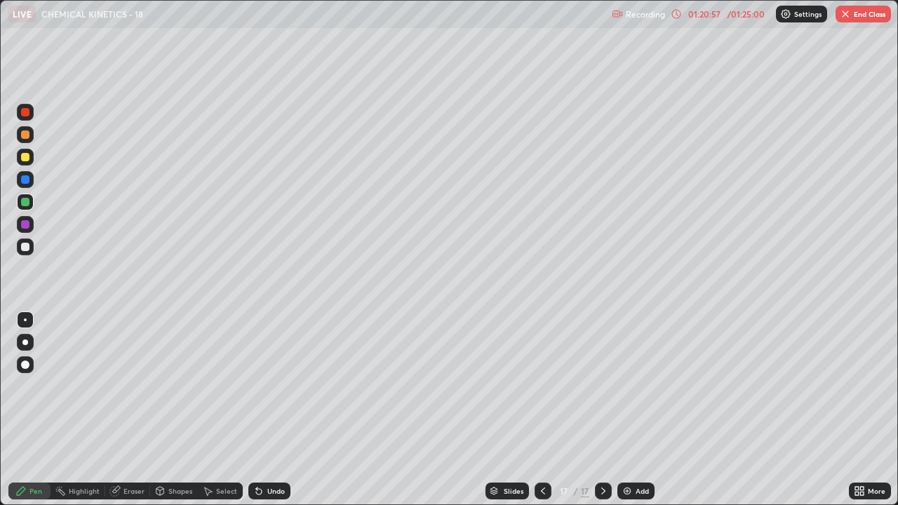
click at [25, 111] on div at bounding box center [25, 112] width 8 height 8
click at [27, 206] on div at bounding box center [25, 202] width 8 height 8
click at [27, 246] on div at bounding box center [25, 247] width 8 height 8
click at [22, 183] on div at bounding box center [25, 179] width 8 height 8
click at [734, 15] on div "/ 01:25:00" at bounding box center [746, 14] width 44 height 8
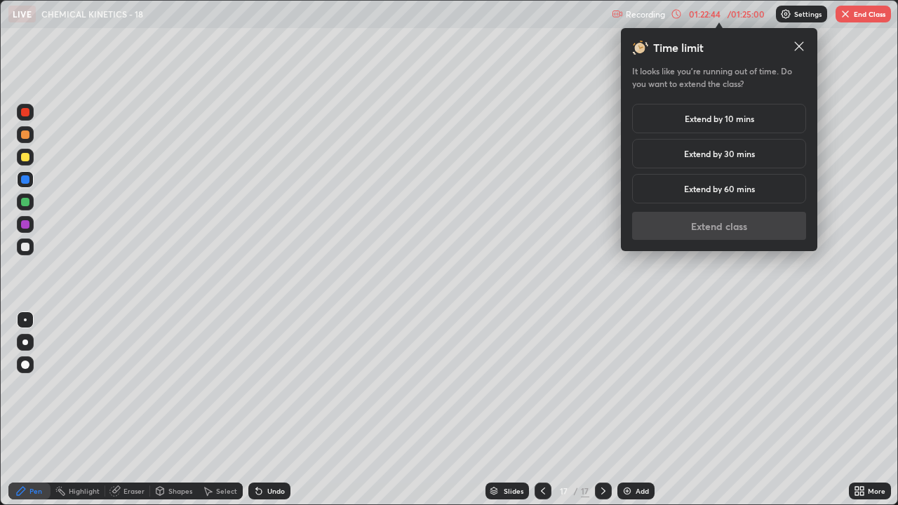
click at [749, 118] on h5 "Extend by 10 mins" at bounding box center [719, 118] width 69 height 13
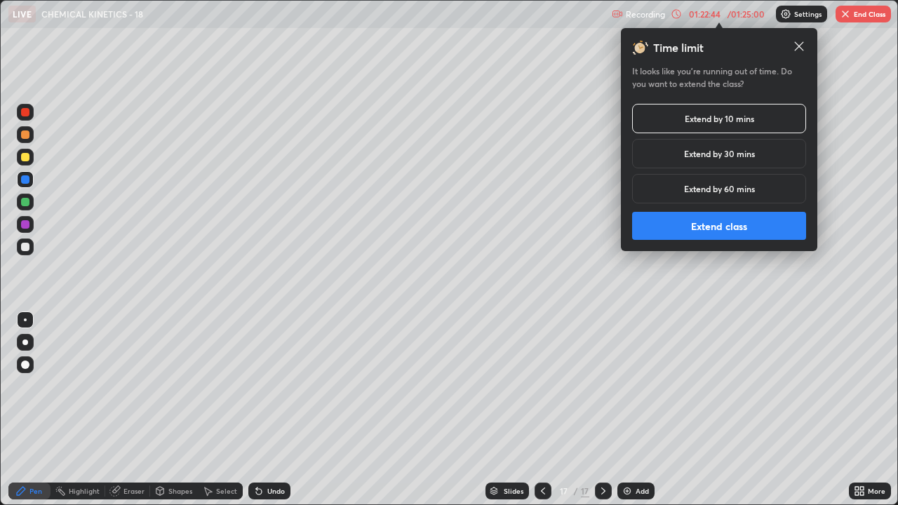
click at [725, 227] on button "Extend class" at bounding box center [719, 226] width 174 height 28
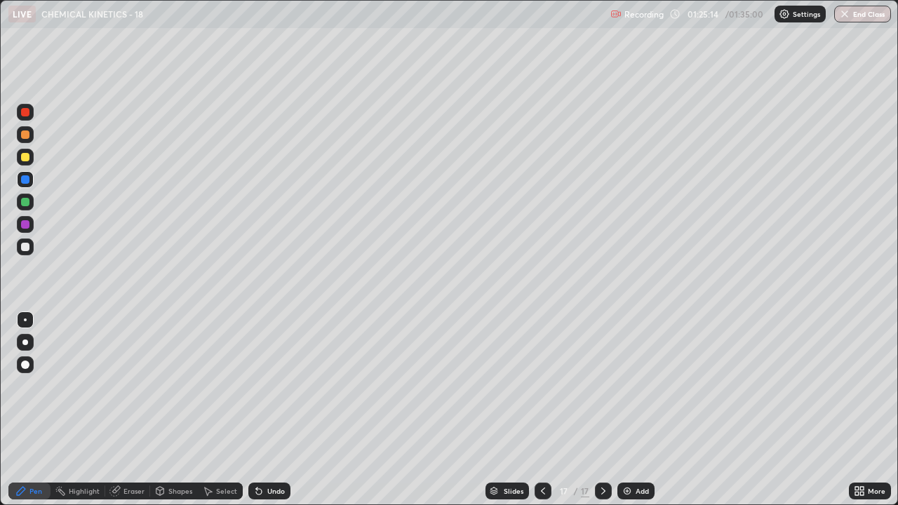
click at [28, 247] on div at bounding box center [25, 247] width 8 height 8
click at [641, 386] on div "Add" at bounding box center [642, 491] width 13 height 7
click at [543, 386] on icon at bounding box center [542, 491] width 11 height 11
click at [600, 386] on icon at bounding box center [603, 491] width 11 height 11
click at [542, 386] on icon at bounding box center [542, 491] width 11 height 11
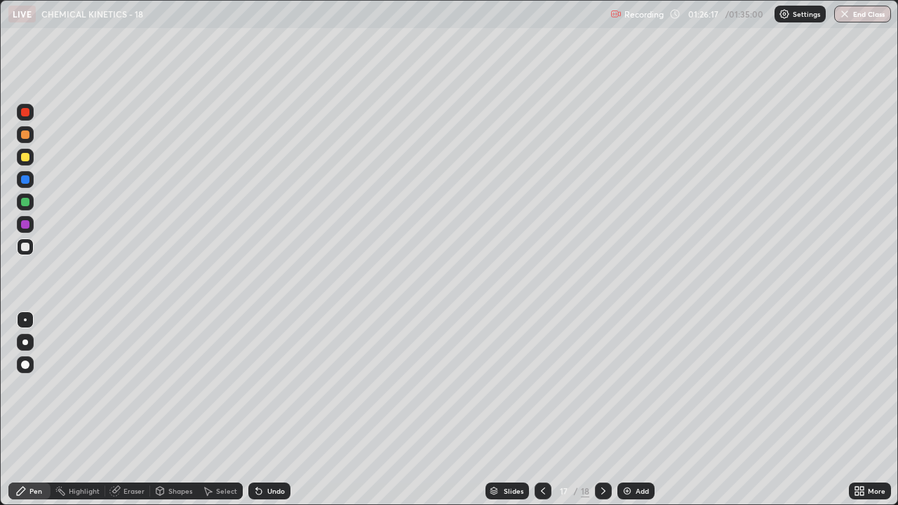
click at [602, 386] on icon at bounding box center [603, 491] width 11 height 11
click at [547, 386] on div at bounding box center [543, 491] width 17 height 17
click at [602, 386] on icon at bounding box center [603, 491] width 11 height 11
click at [277, 386] on div "Undo" at bounding box center [276, 491] width 18 height 7
click at [542, 386] on icon at bounding box center [542, 491] width 11 height 11
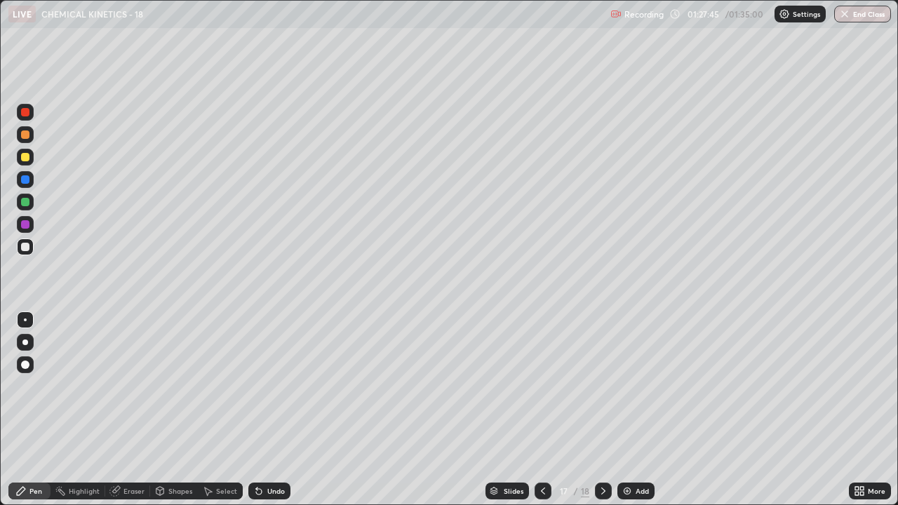
click at [842, 12] on img "button" at bounding box center [844, 13] width 11 height 11
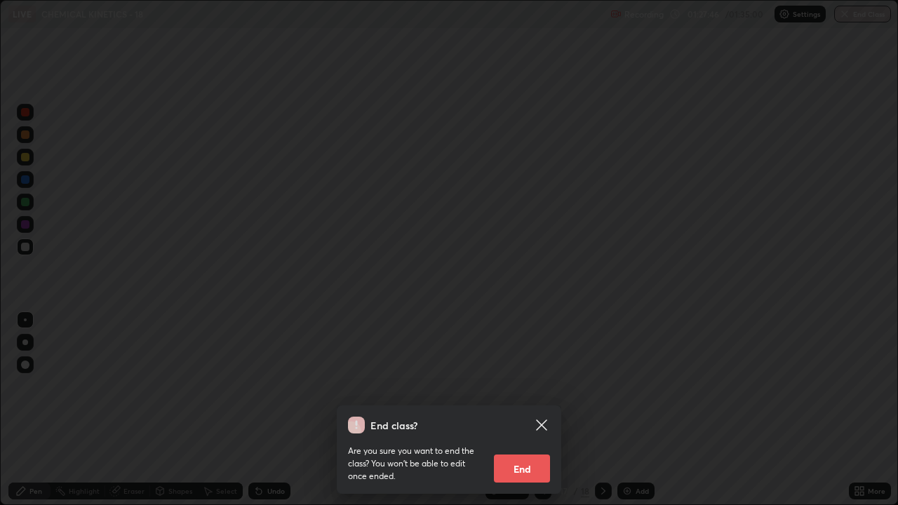
click at [531, 386] on button "End" at bounding box center [522, 469] width 56 height 28
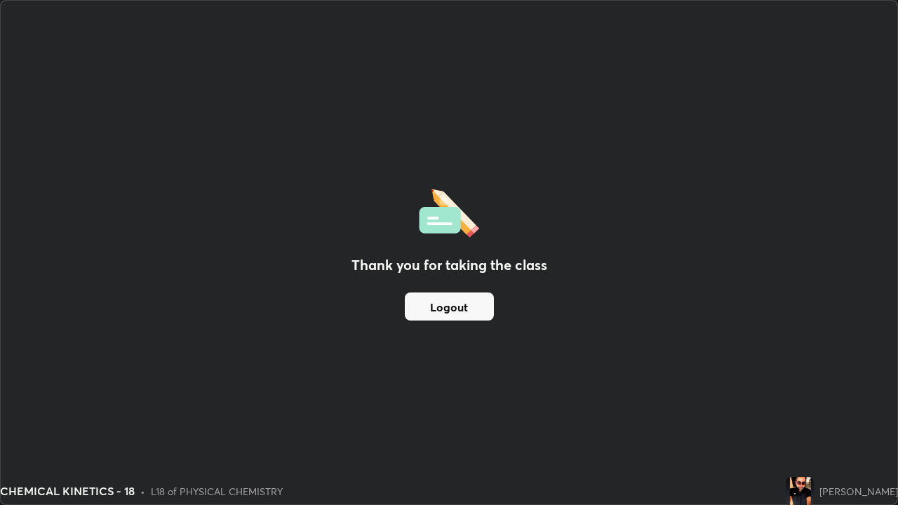
click at [514, 178] on div "Thank you for taking the class Logout" at bounding box center [449, 253] width 897 height 504
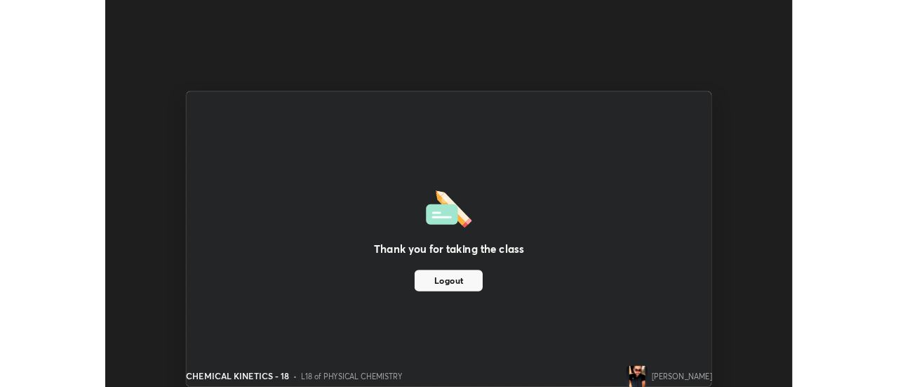
scroll to position [69778, 69266]
